Goal: Task Accomplishment & Management: Manage account settings

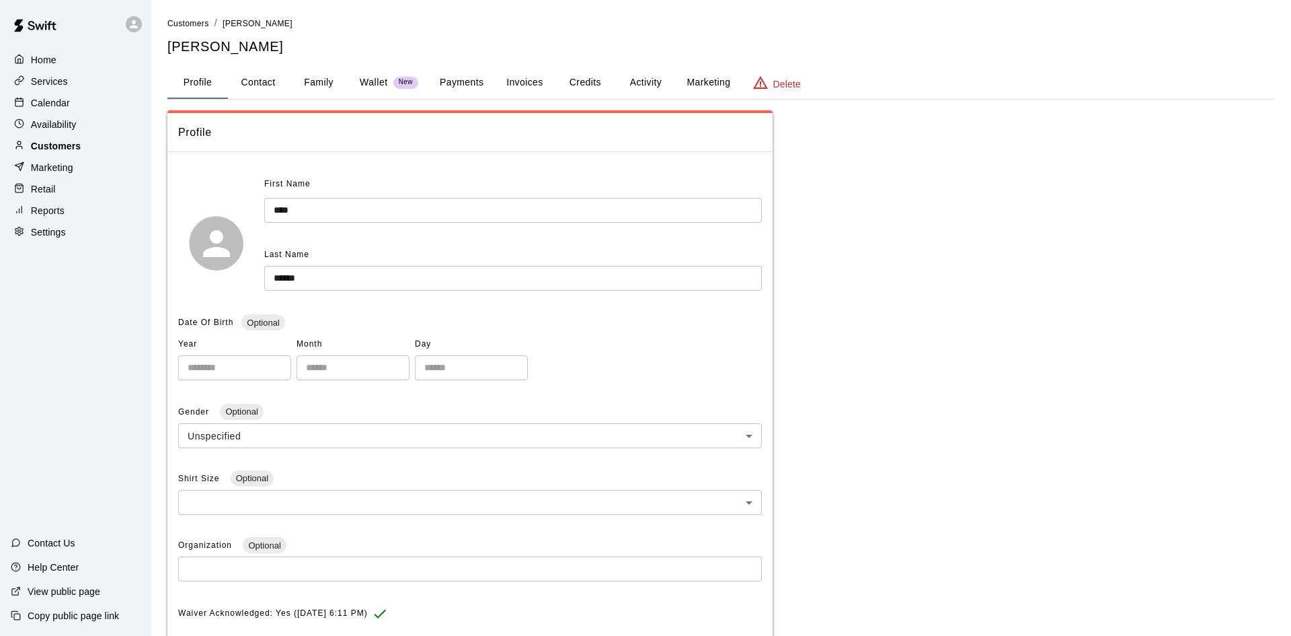
click at [91, 141] on div "Customers" at bounding box center [76, 146] width 130 height 20
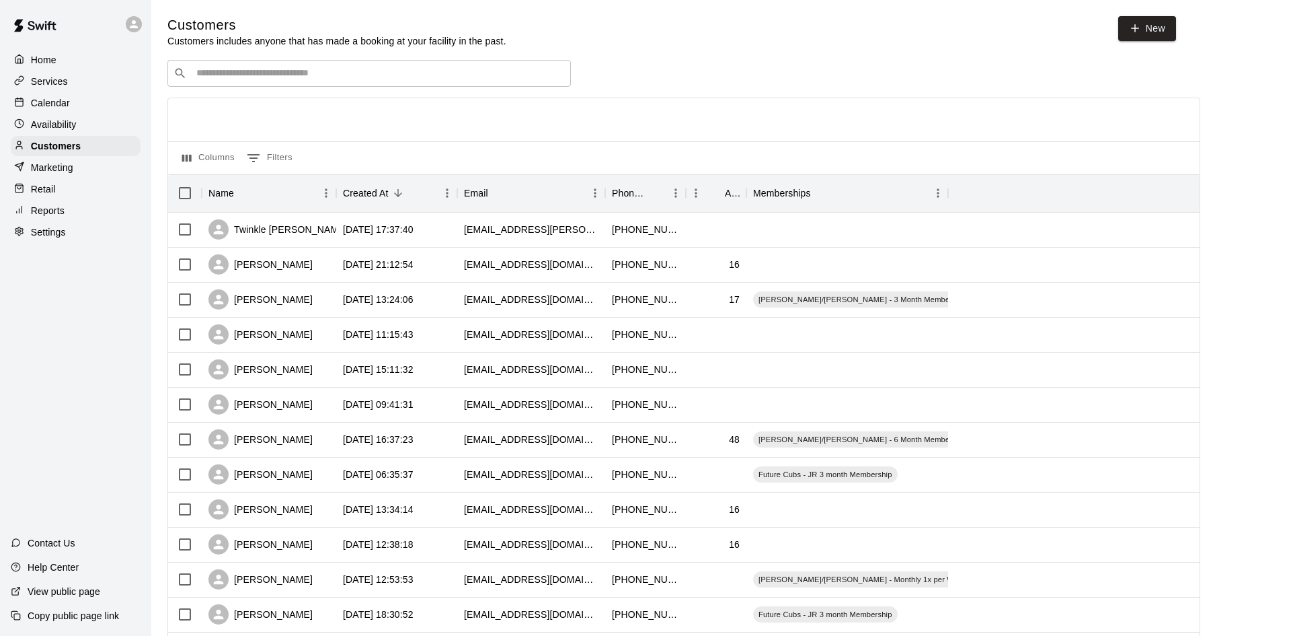
click at [359, 75] on input "Search customers by name or email" at bounding box center [378, 73] width 373 height 13
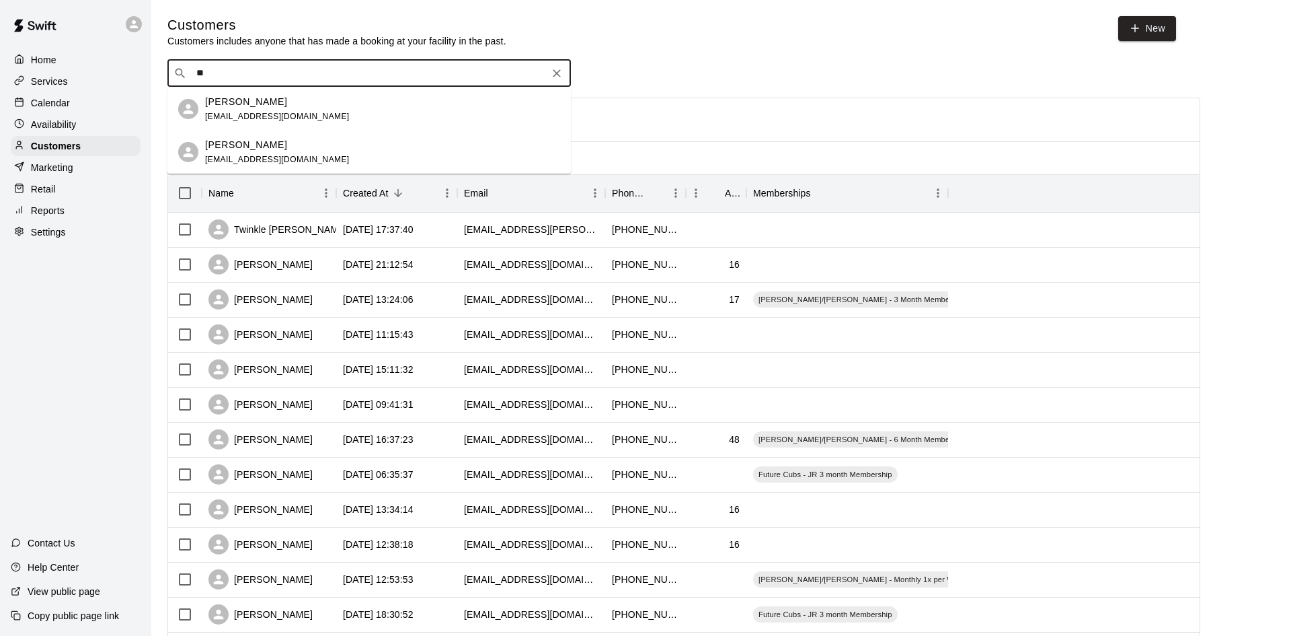
type input "*"
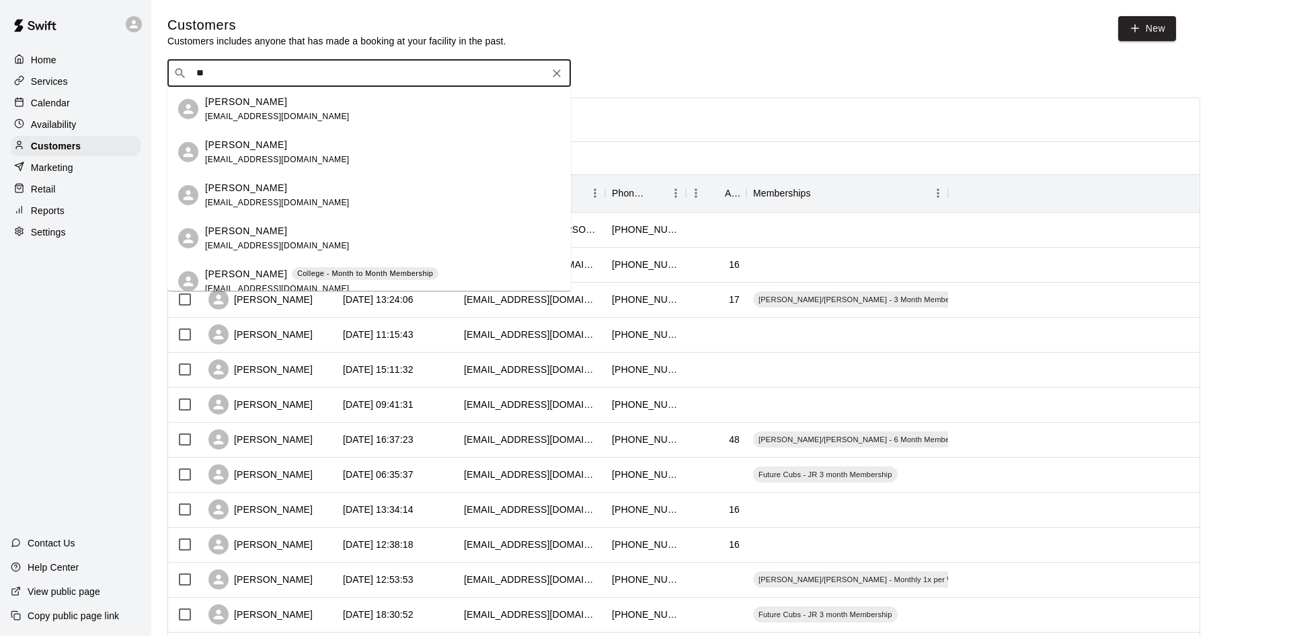
type input "*"
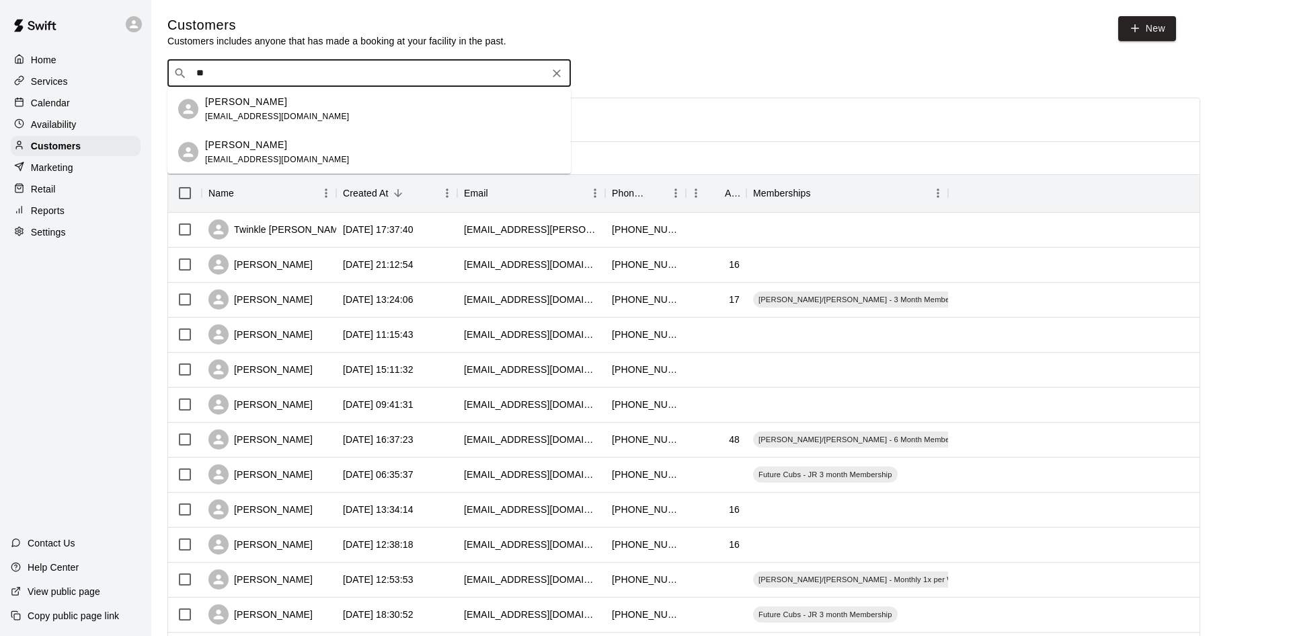
type input "*"
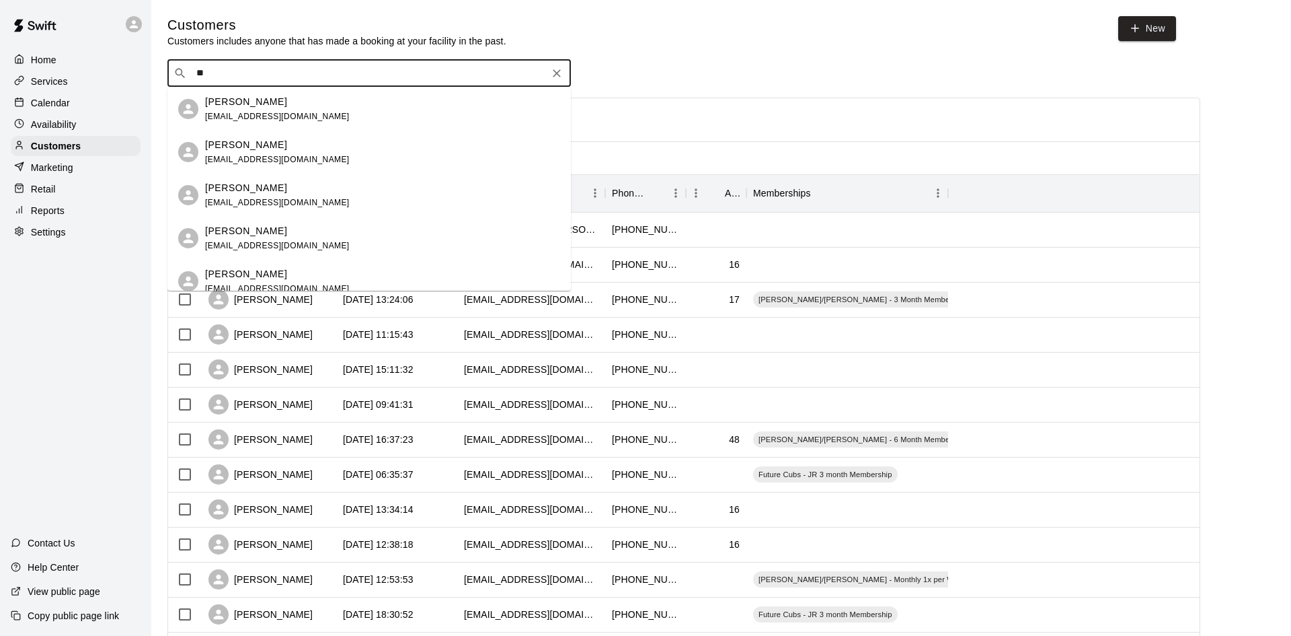
type input "*"
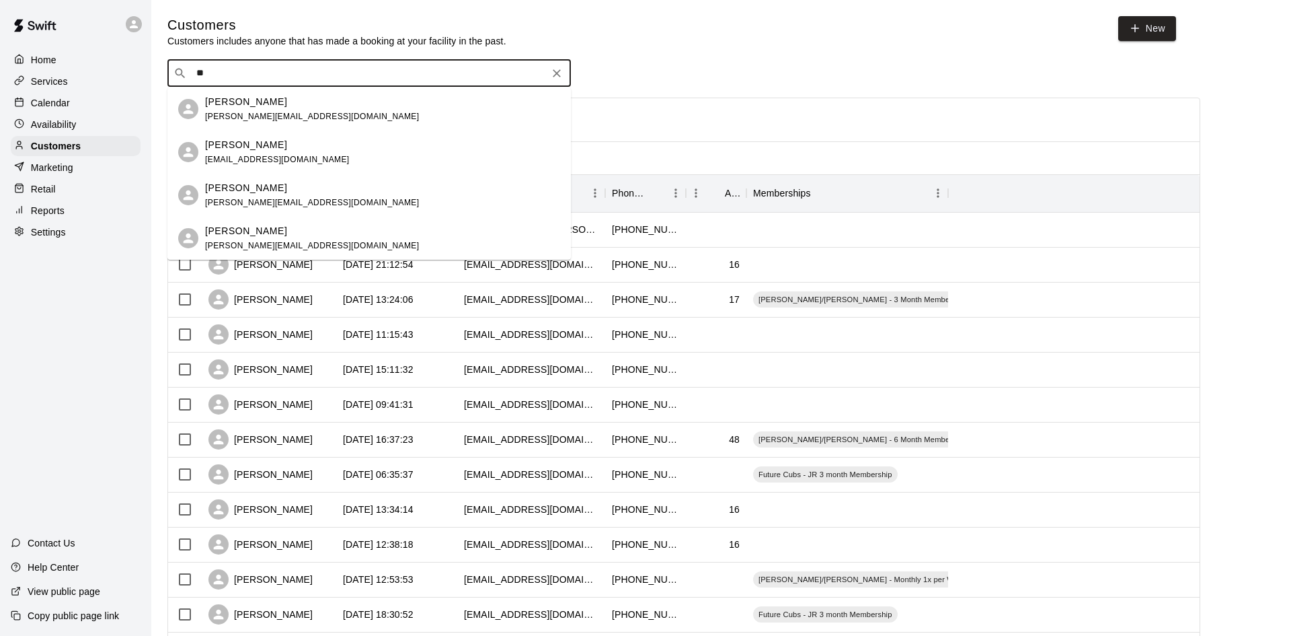
type input "*"
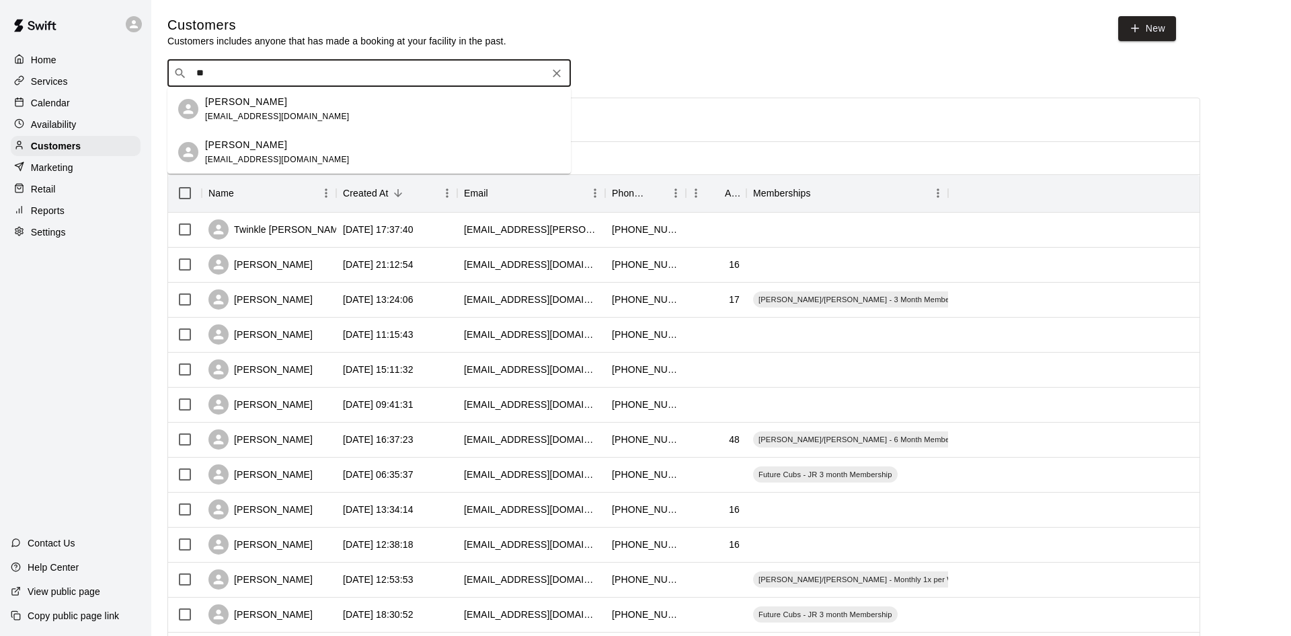
type input "*"
type input "*****"
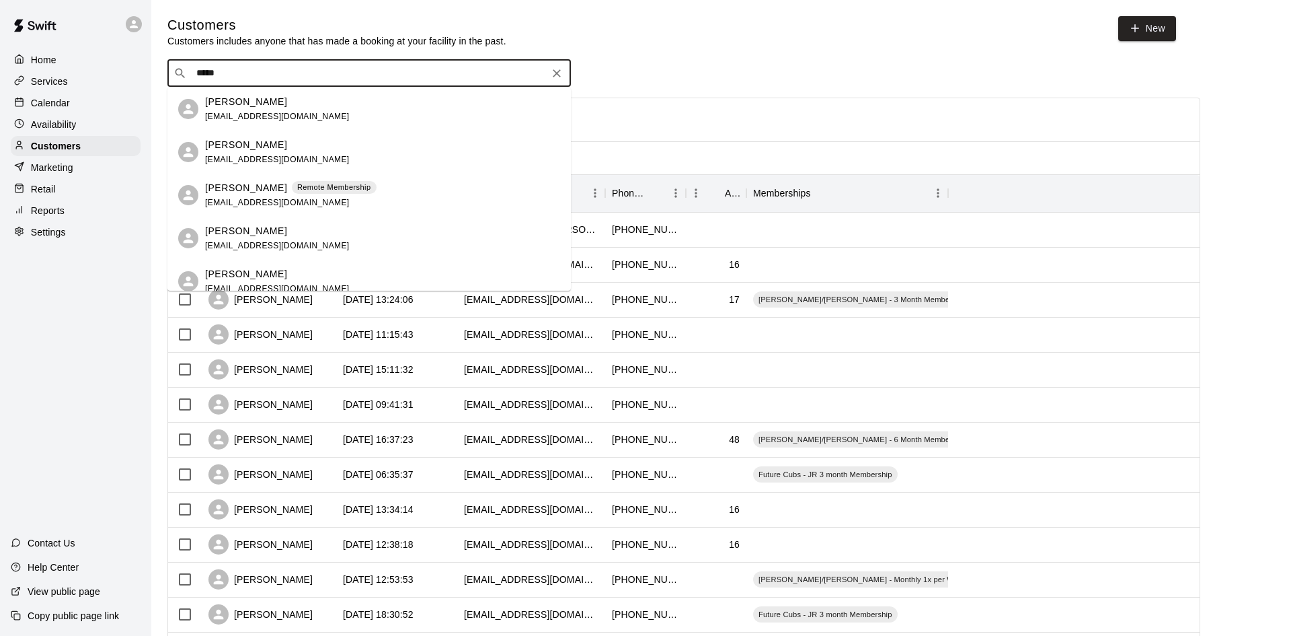
click at [265, 99] on p "Peter Wheeler" at bounding box center [246, 102] width 82 height 14
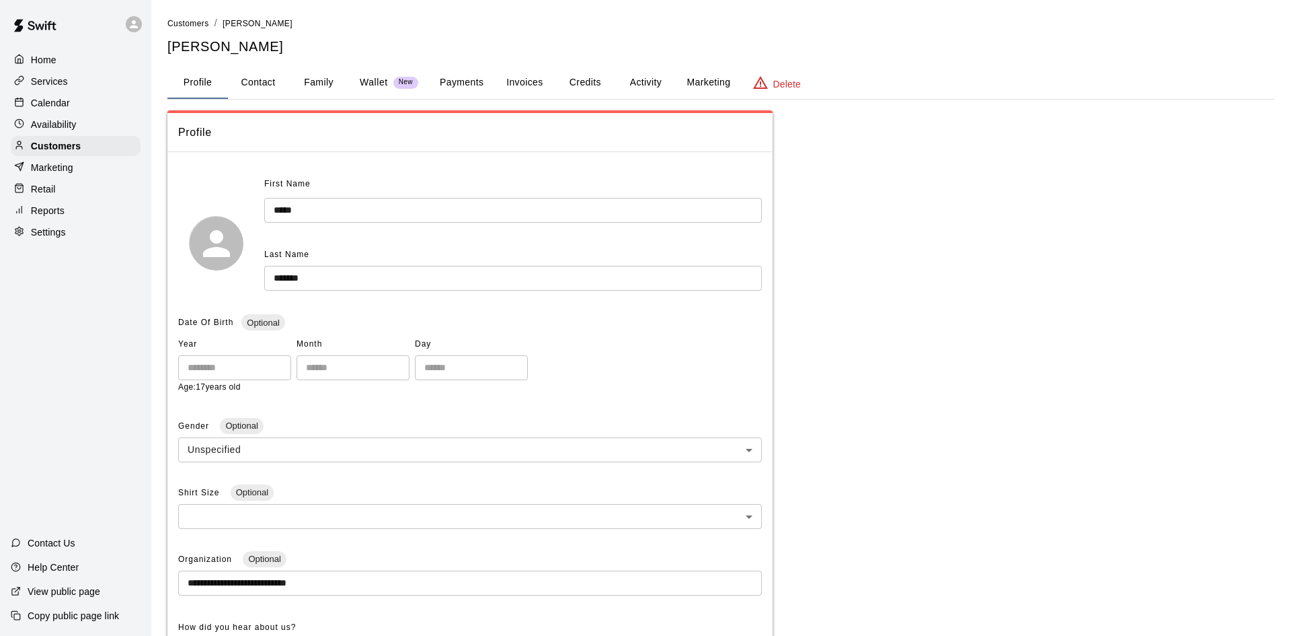
click at [250, 87] on button "Contact" at bounding box center [258, 83] width 61 height 32
select select "**"
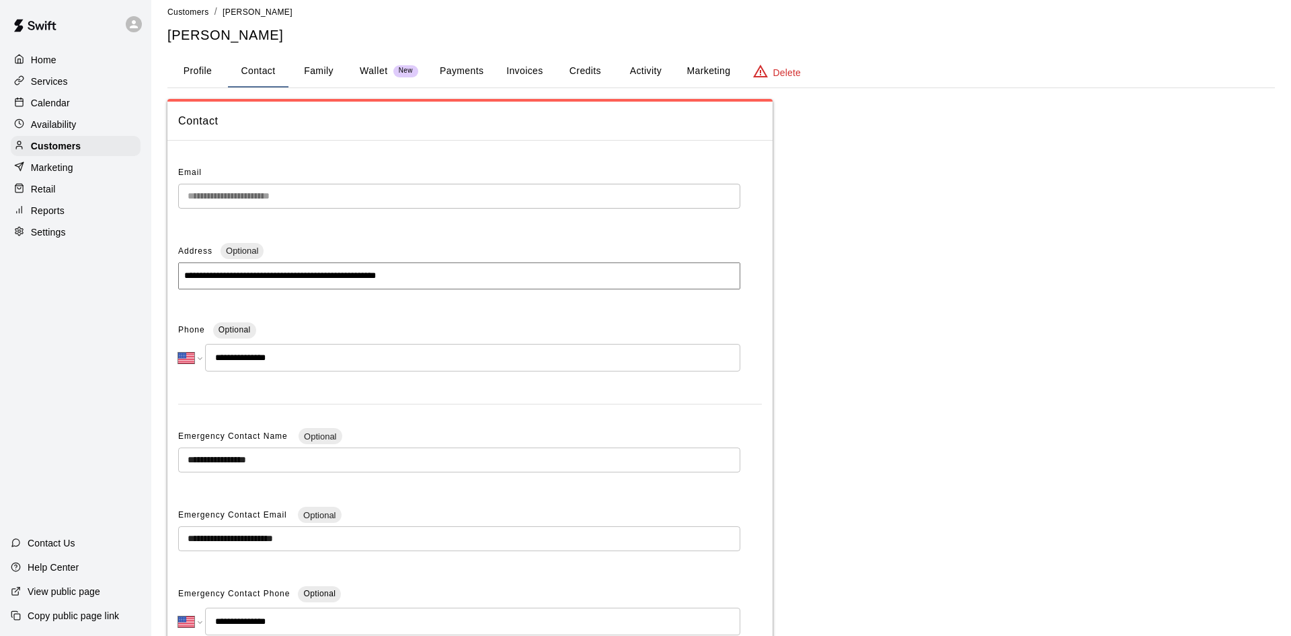
scroll to position [12, 0]
click at [65, 101] on p "Calendar" at bounding box center [50, 102] width 39 height 13
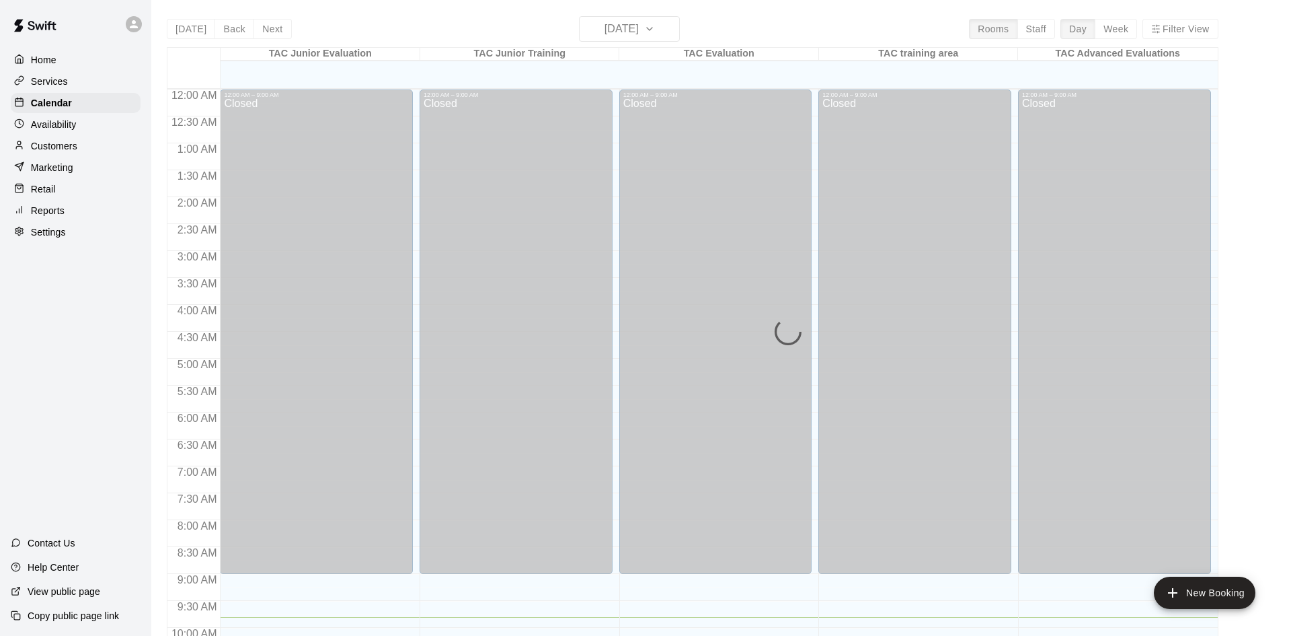
scroll to position [527, 0]
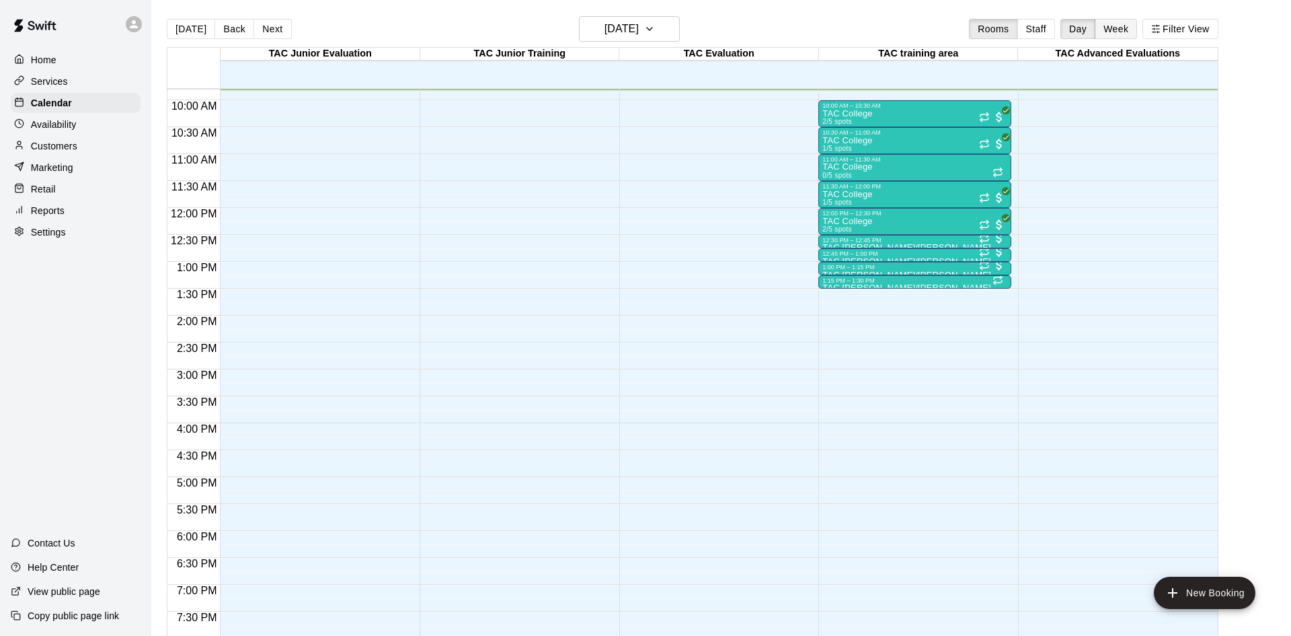
click at [1121, 29] on button "Week" at bounding box center [1116, 29] width 42 height 20
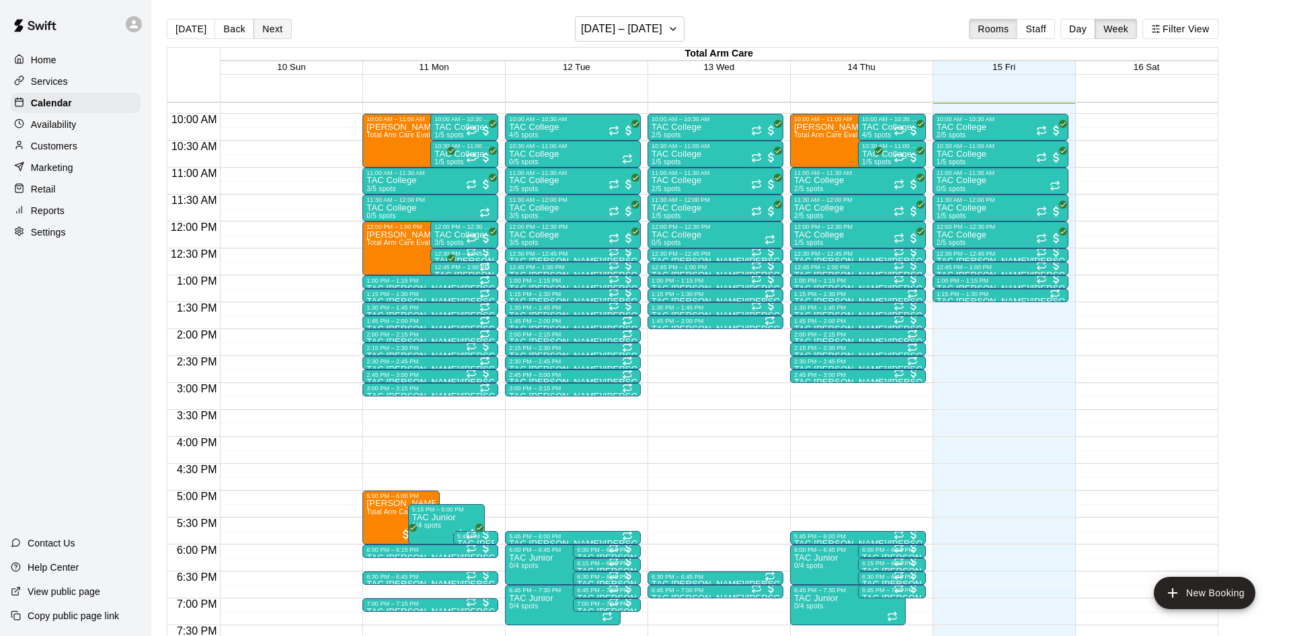
click at [276, 27] on button "Next" at bounding box center [273, 29] width 38 height 20
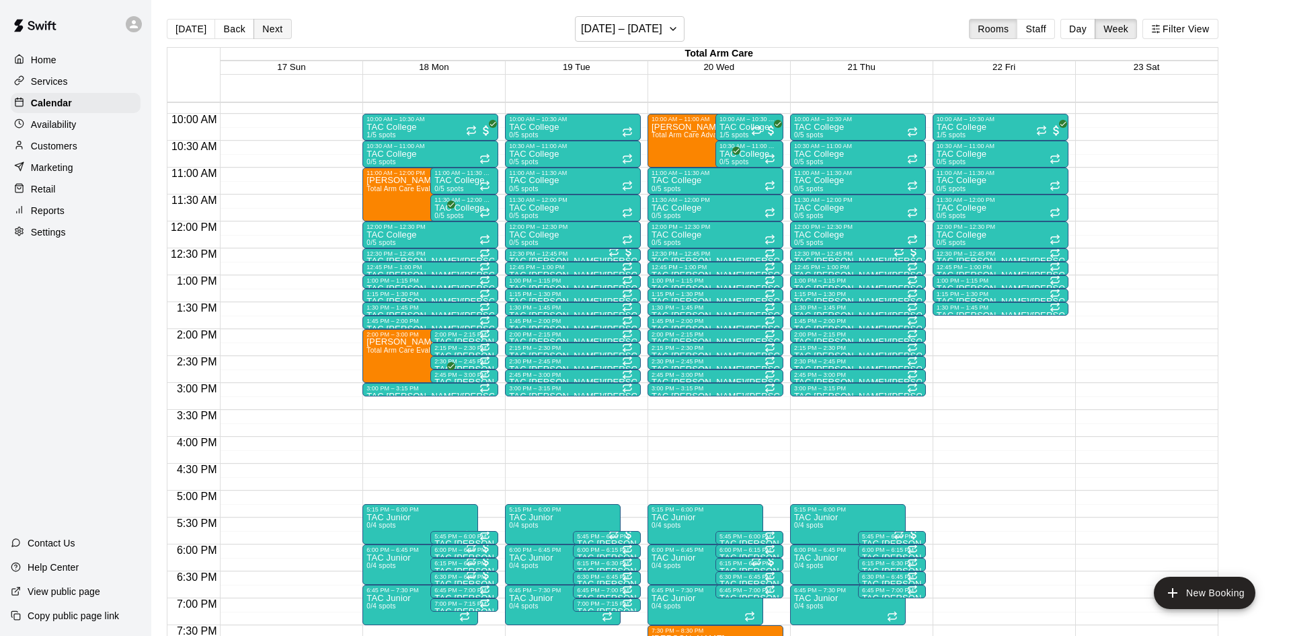
scroll to position [22, 0]
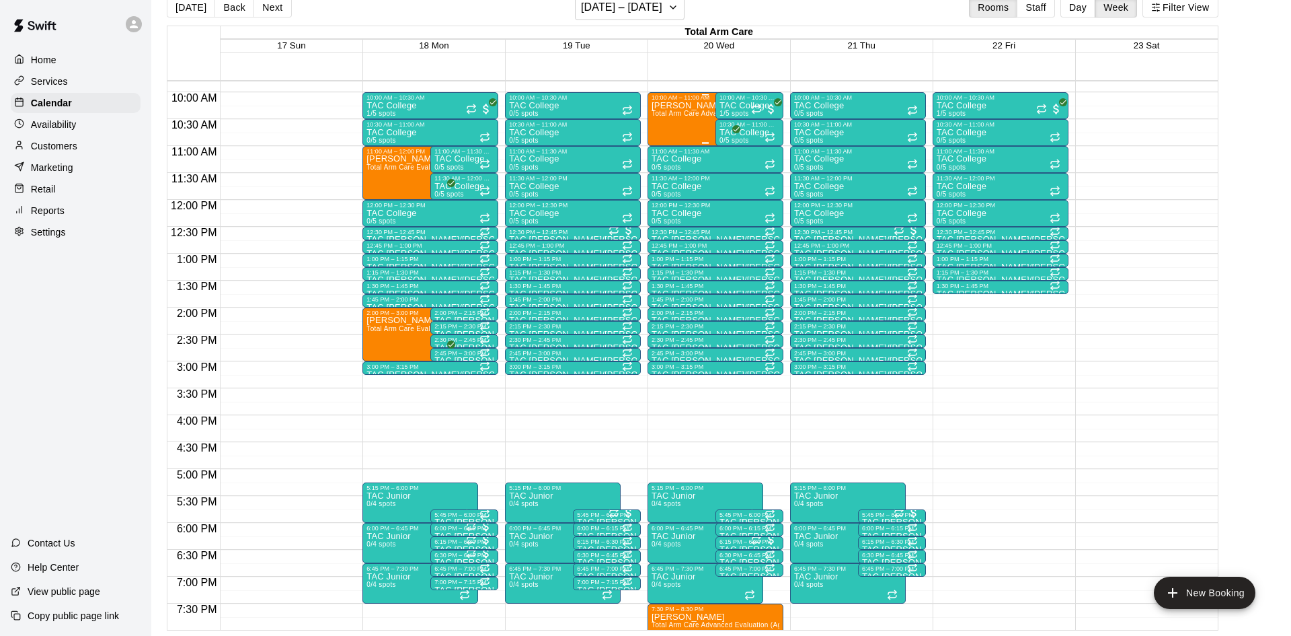
click at [704, 128] on div "Langston McDonald Total Arm Care Advanced Evaluation (Ages 13+)" at bounding box center [706, 419] width 108 height 636
click at [669, 152] on img "edit" at bounding box center [665, 146] width 15 height 15
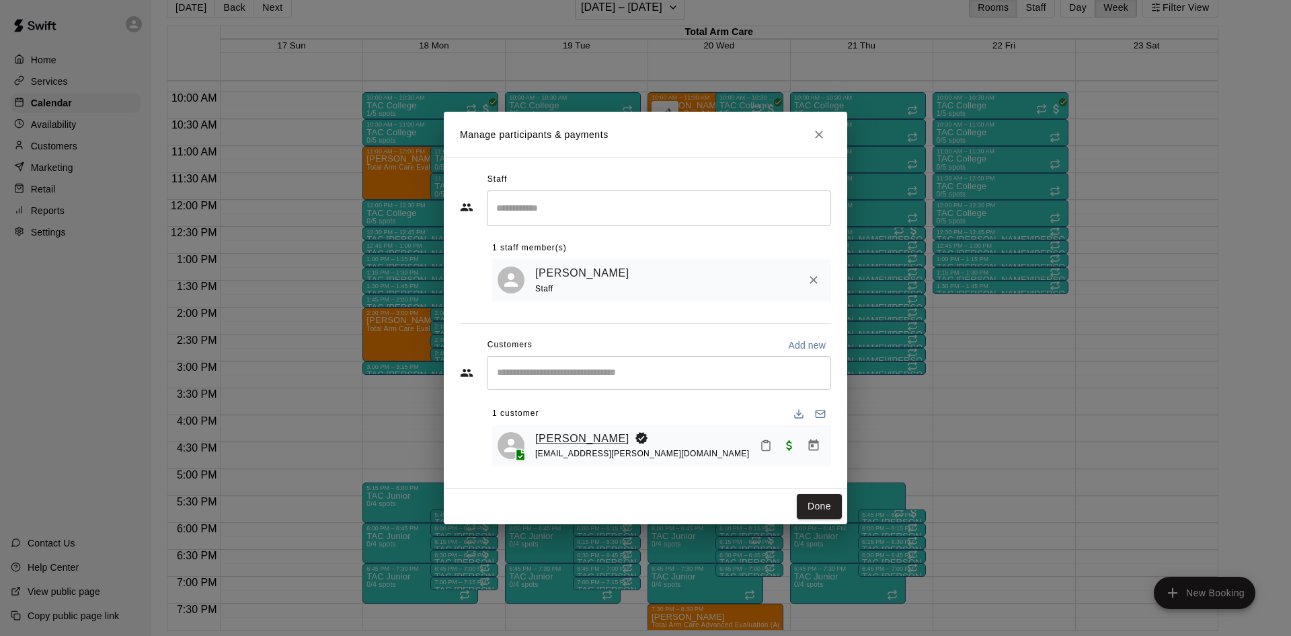
click at [601, 438] on link "Langston McDonald" at bounding box center [582, 438] width 94 height 17
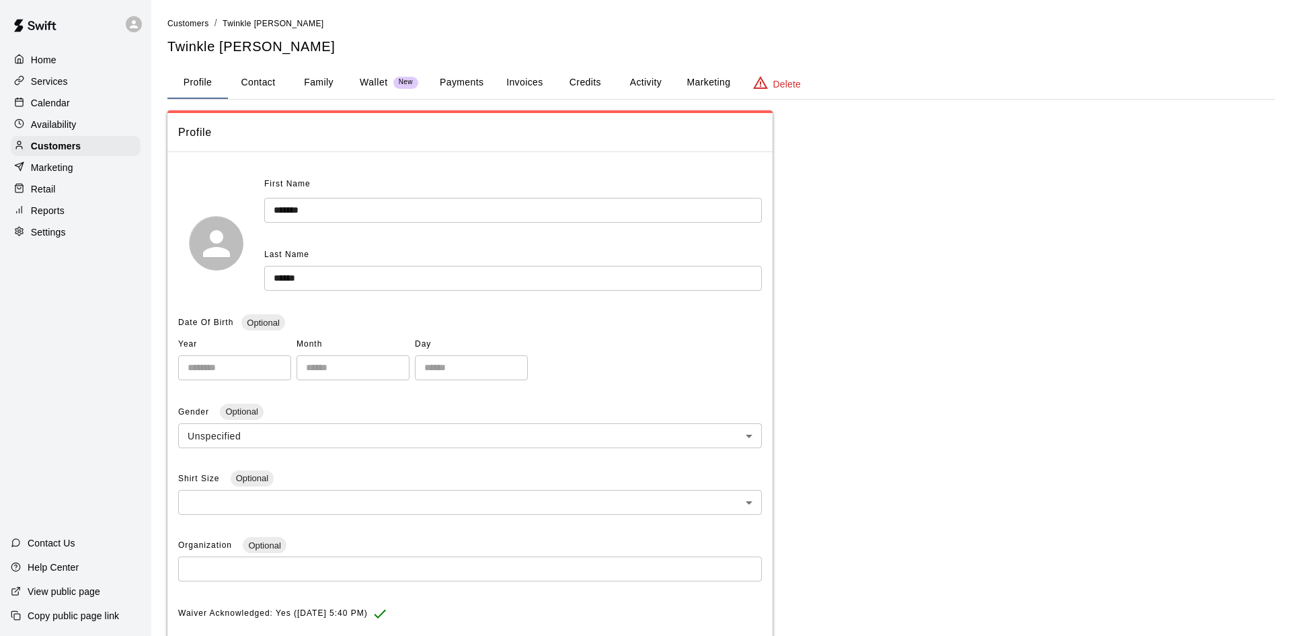
click at [309, 87] on button "Family" at bounding box center [319, 83] width 61 height 32
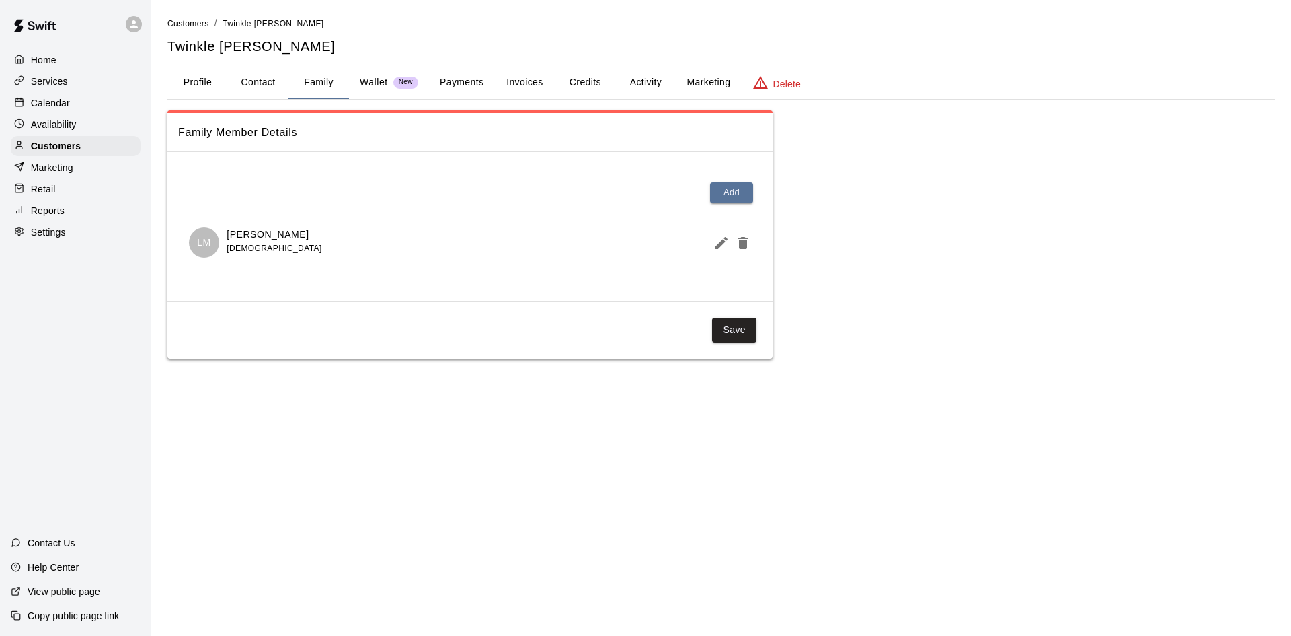
click at [188, 75] on button "Profile" at bounding box center [197, 83] width 61 height 32
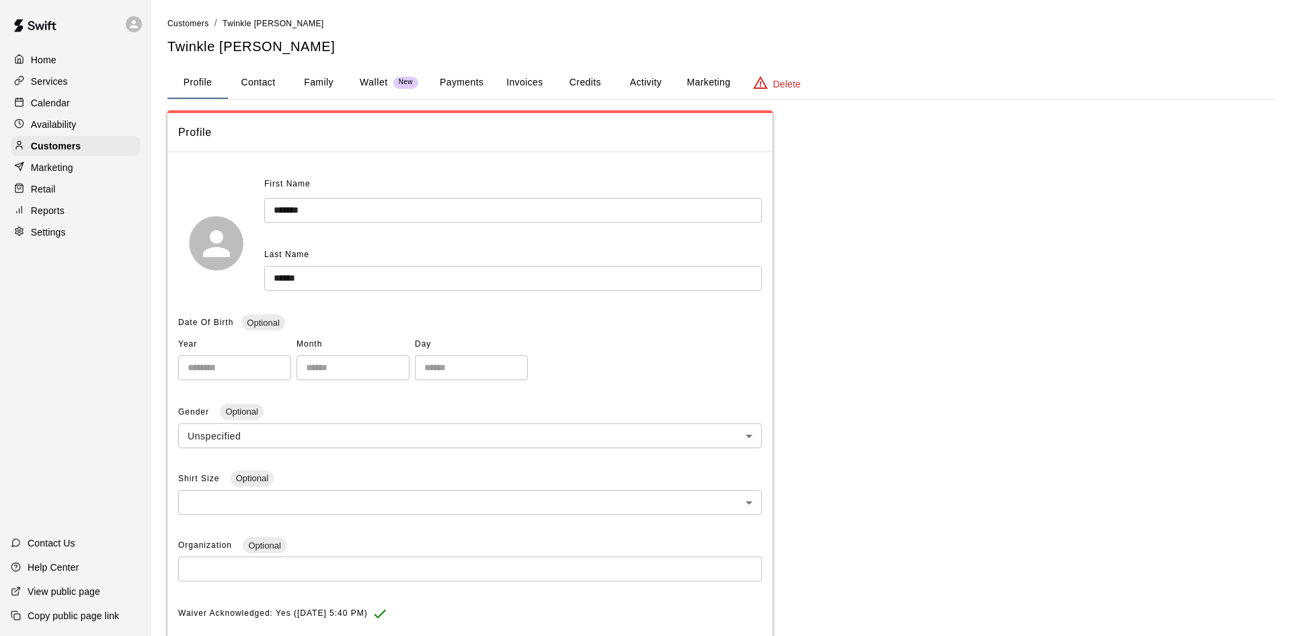
click at [305, 75] on button "Family" at bounding box center [319, 83] width 61 height 32
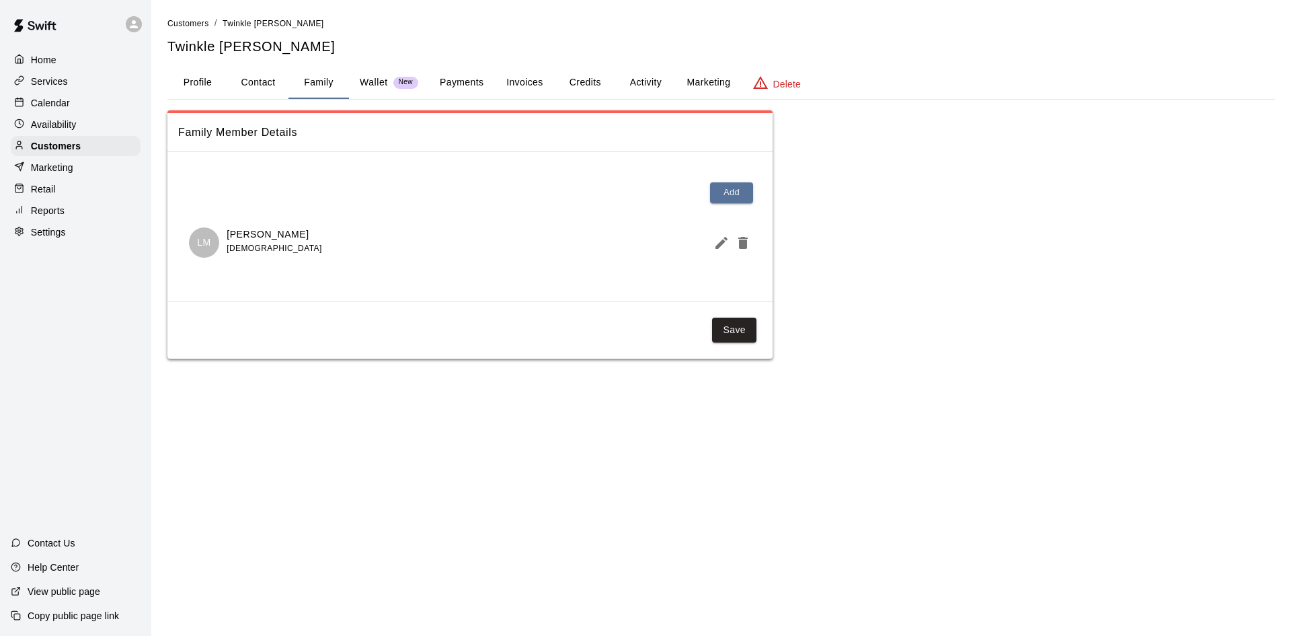
click at [57, 106] on p "Calendar" at bounding box center [50, 102] width 39 height 13
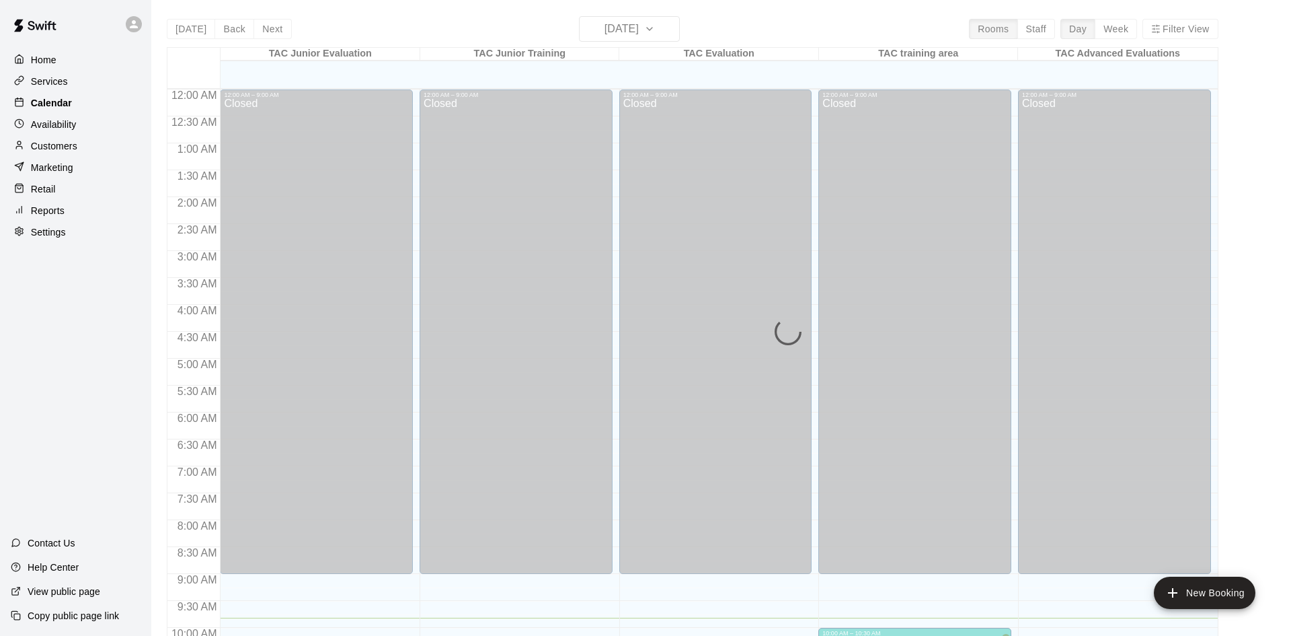
scroll to position [529, 0]
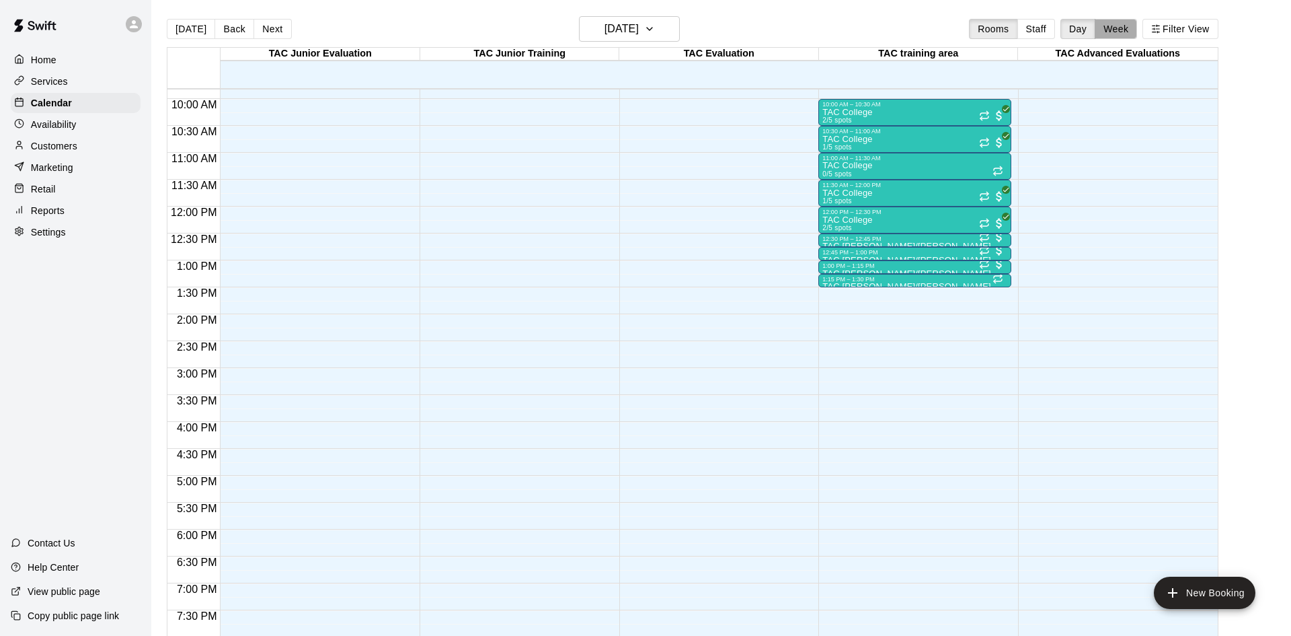
click at [1112, 28] on button "Week" at bounding box center [1116, 29] width 42 height 20
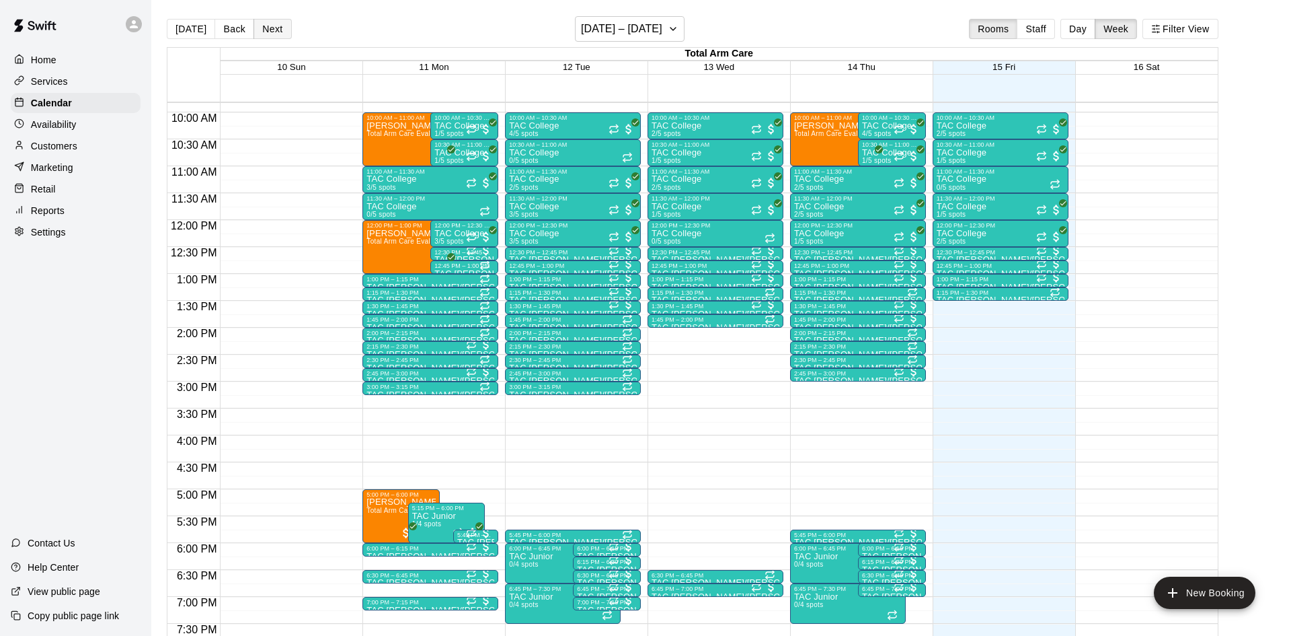
click at [265, 30] on button "Next" at bounding box center [273, 29] width 38 height 20
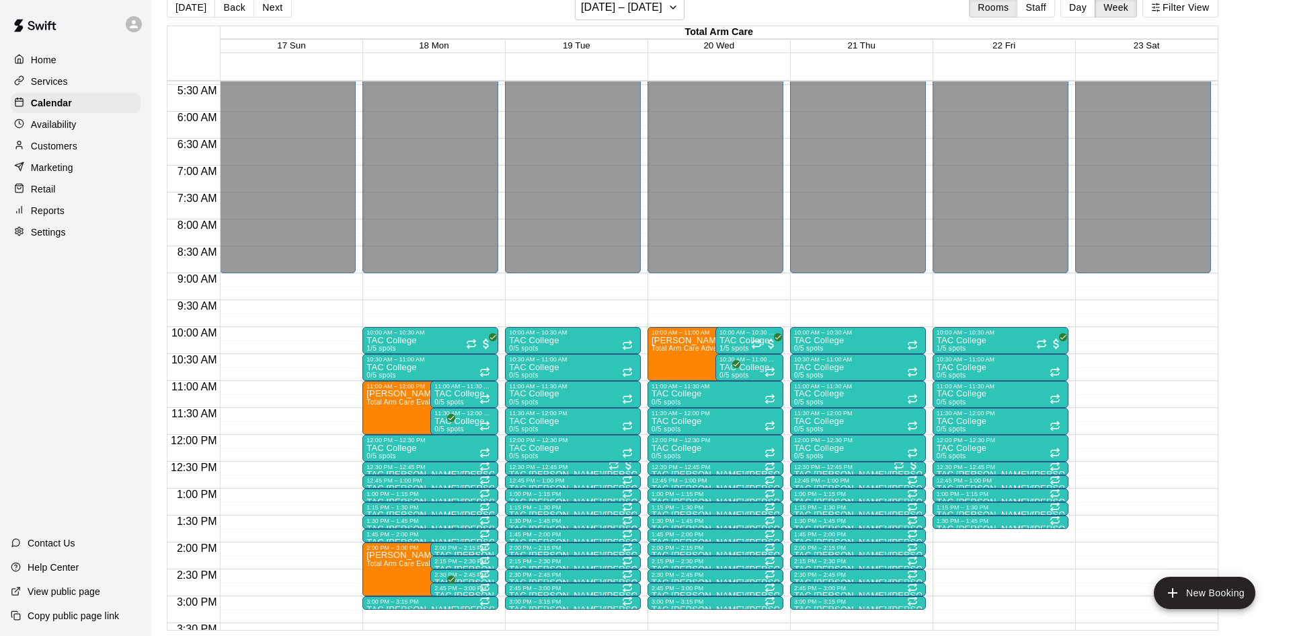
scroll to position [291, 0]
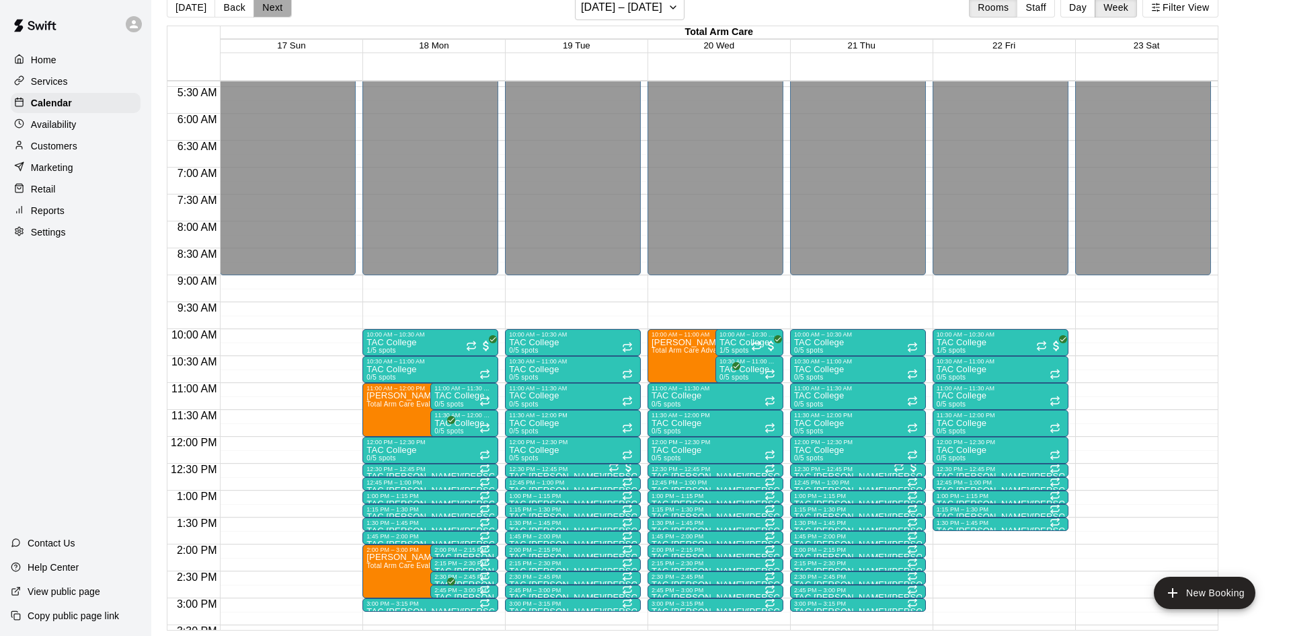
click at [266, 9] on button "Next" at bounding box center [273, 7] width 38 height 20
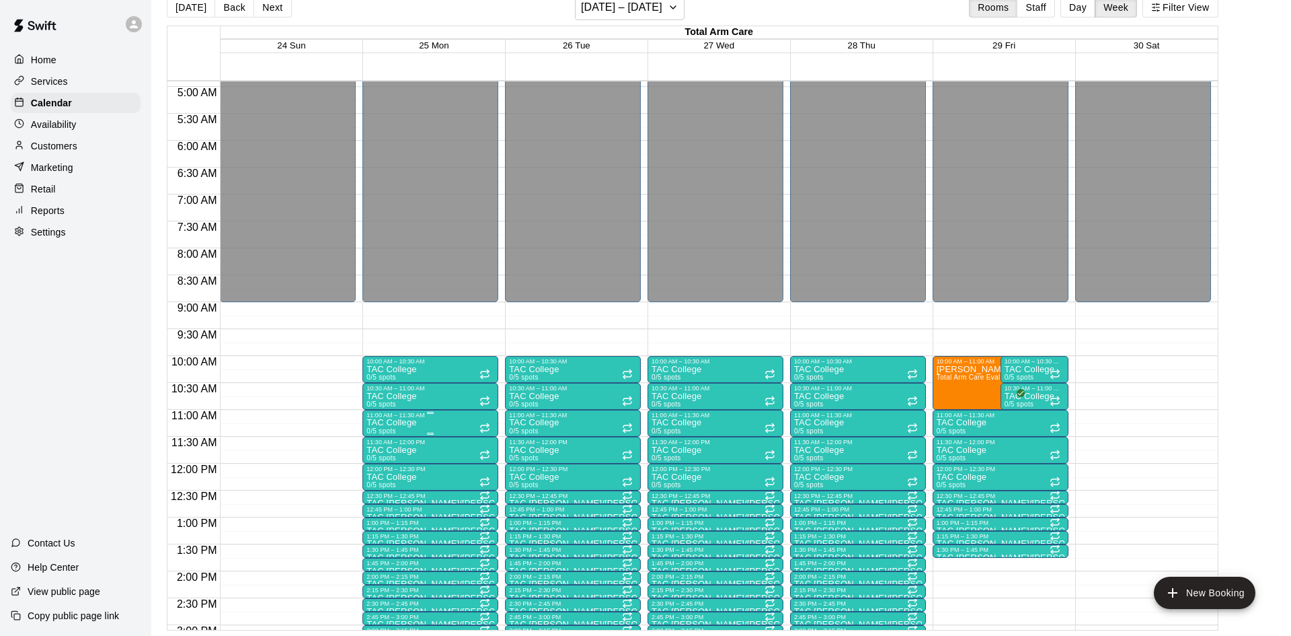
scroll to position [246, 0]
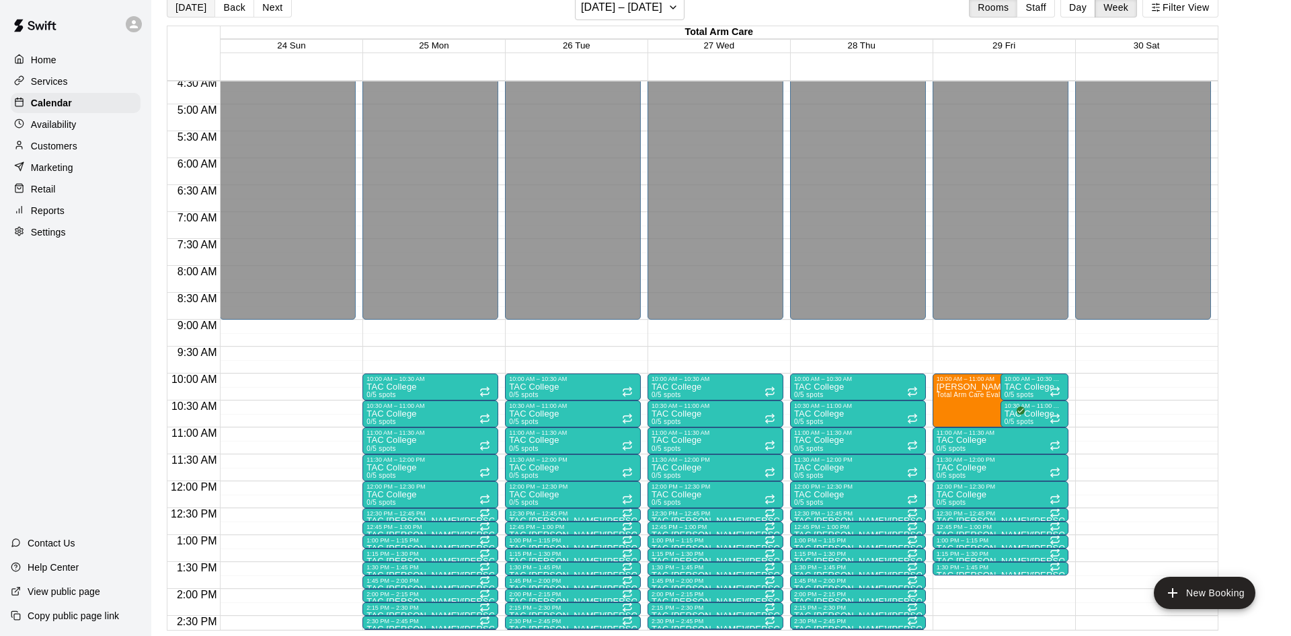
click at [199, 5] on button "Today" at bounding box center [191, 7] width 48 height 20
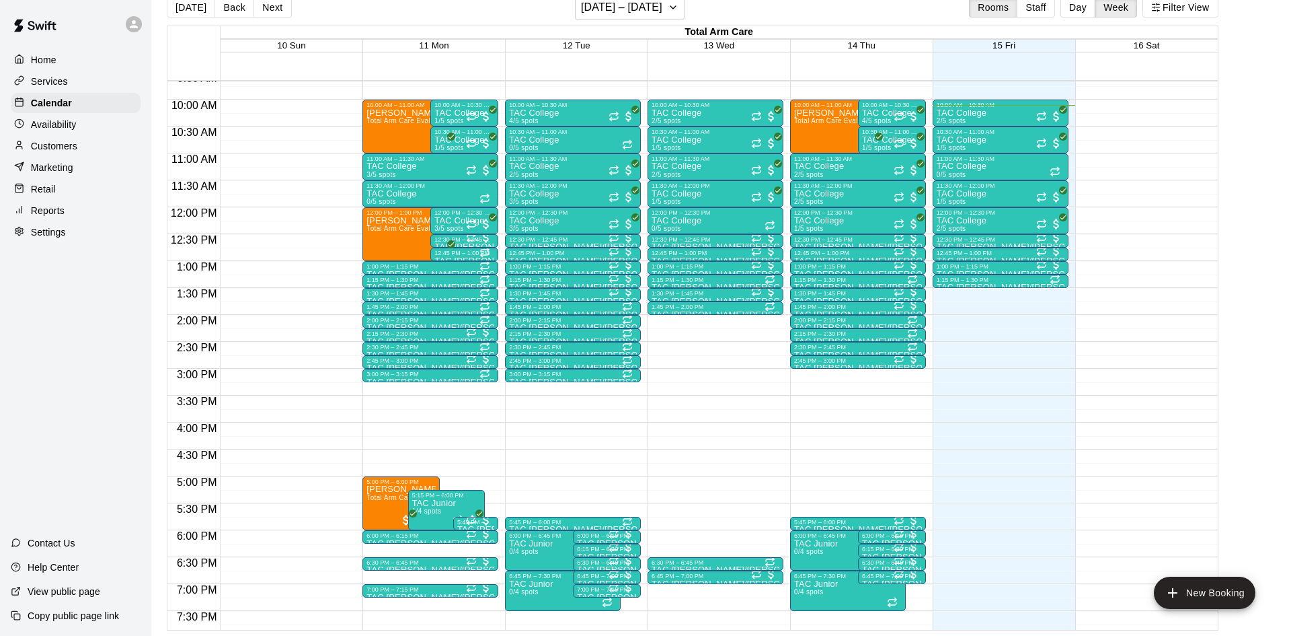
scroll to position [523, 0]
